Goal: Find specific page/section: Find specific page/section

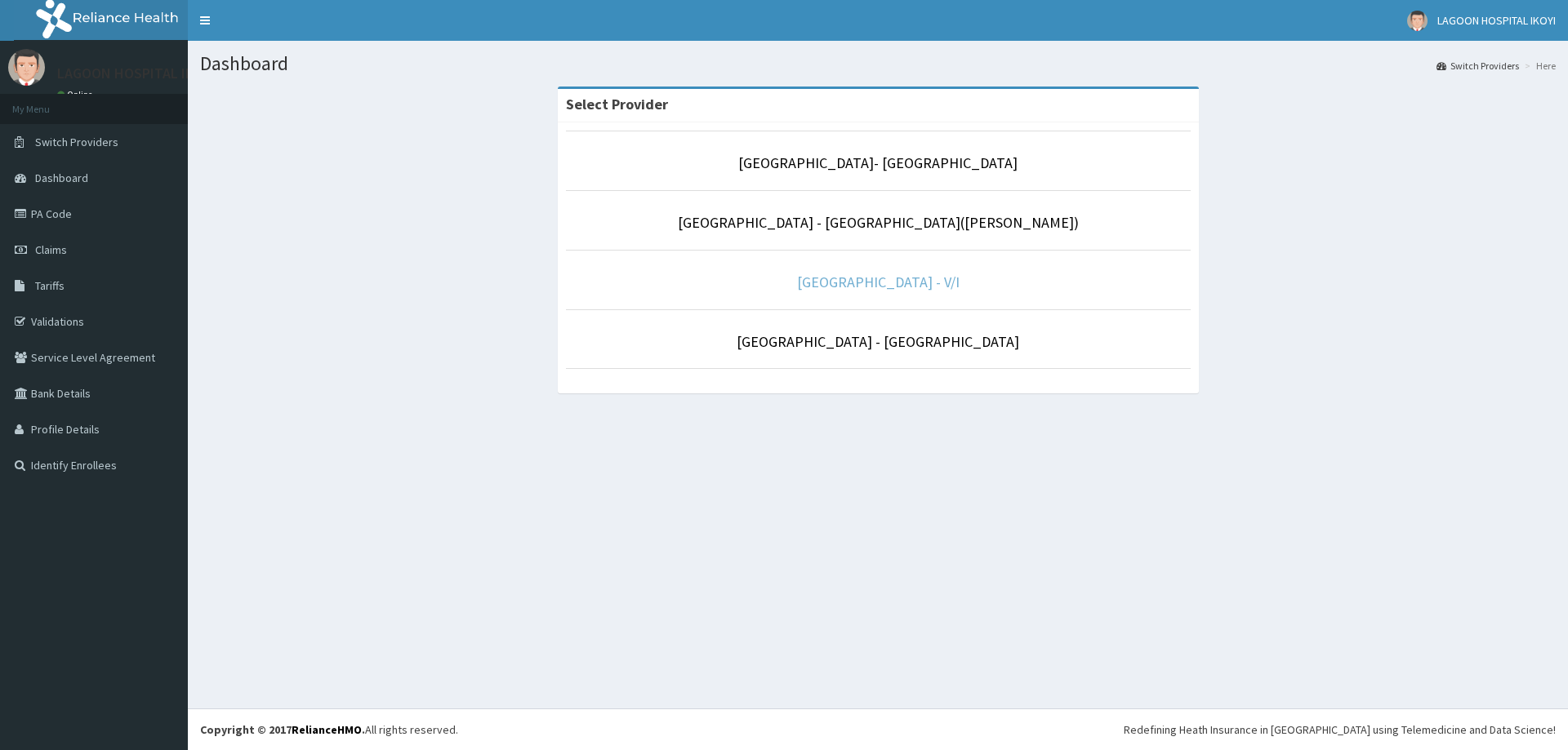
click at [891, 282] on link "[GEOGRAPHIC_DATA] - V/I" at bounding box center [878, 281] width 162 height 18
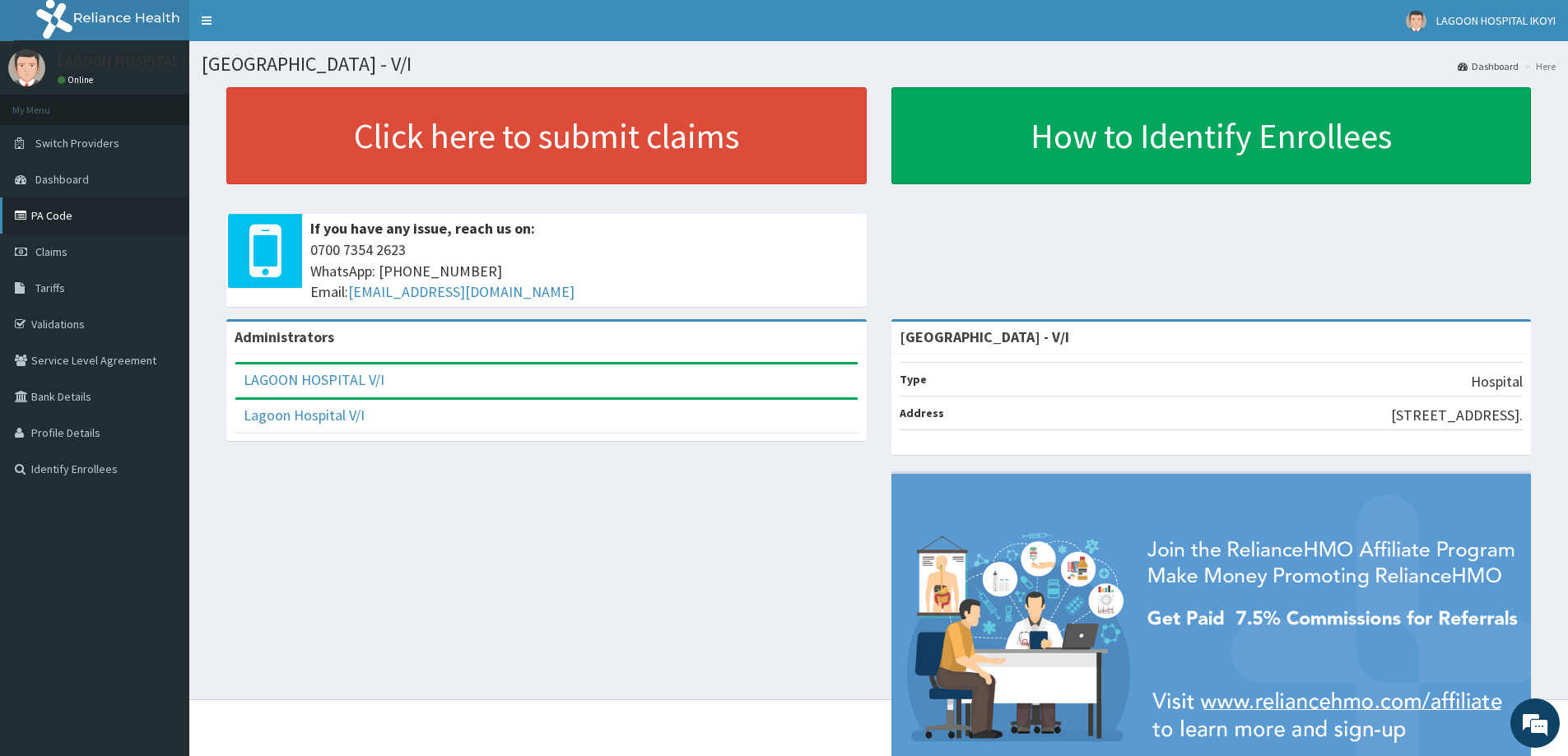
click at [60, 214] on link "PA Code" at bounding box center [94, 215] width 190 height 36
